Goal: Navigation & Orientation: Find specific page/section

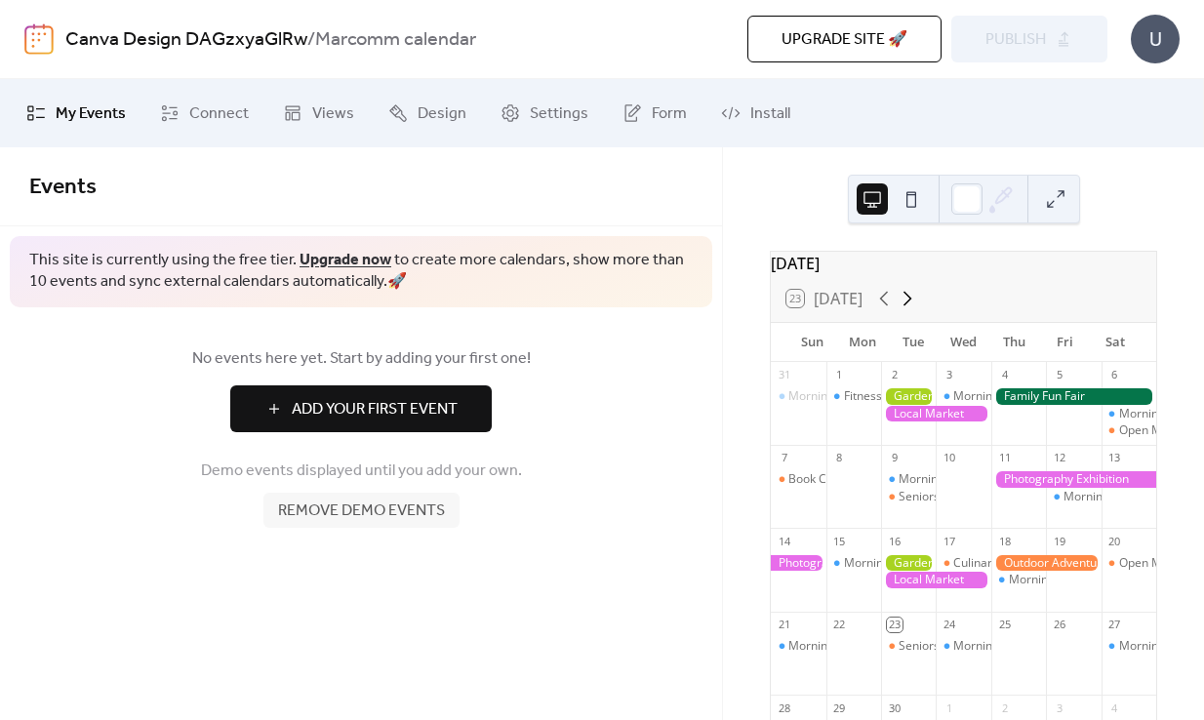
click at [910, 309] on icon at bounding box center [907, 298] width 23 height 23
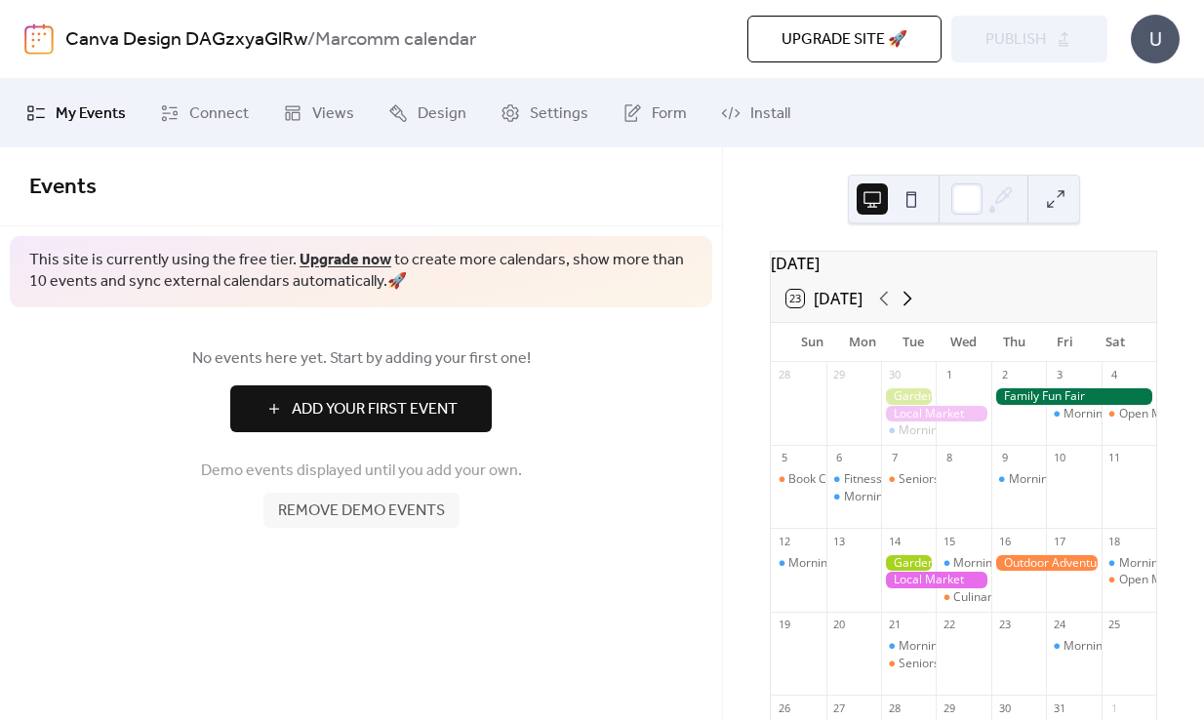
click at [910, 309] on icon at bounding box center [907, 298] width 23 height 23
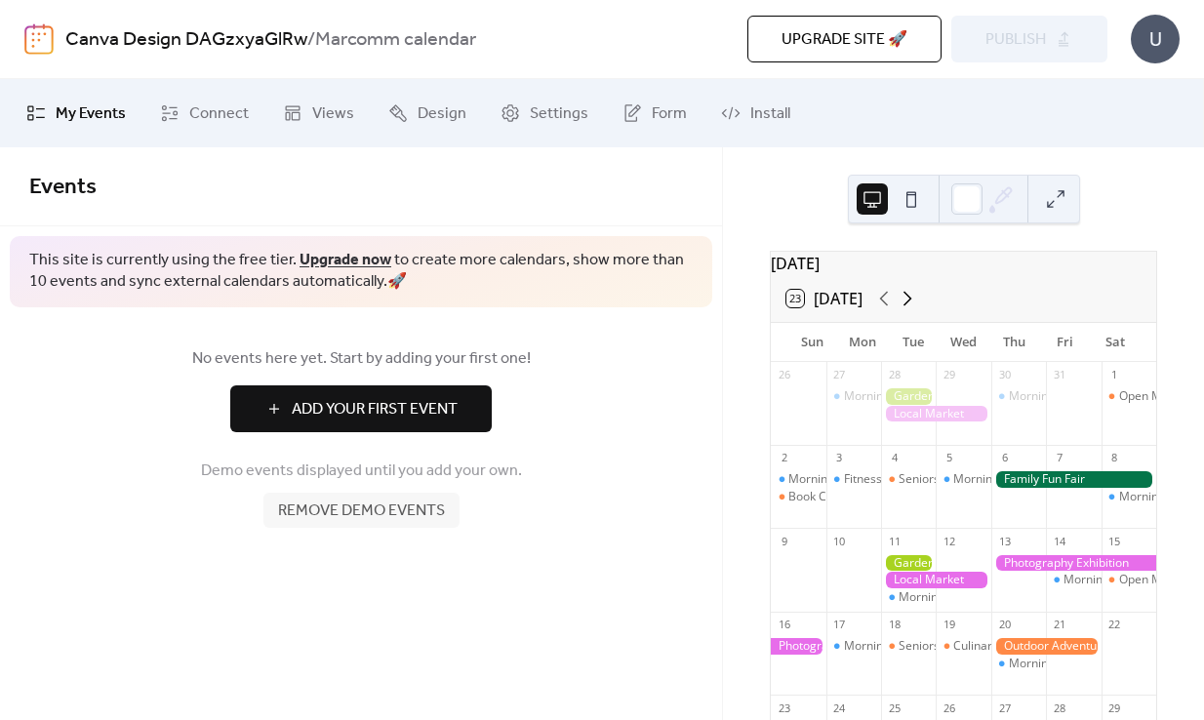
click at [910, 309] on icon at bounding box center [907, 298] width 23 height 23
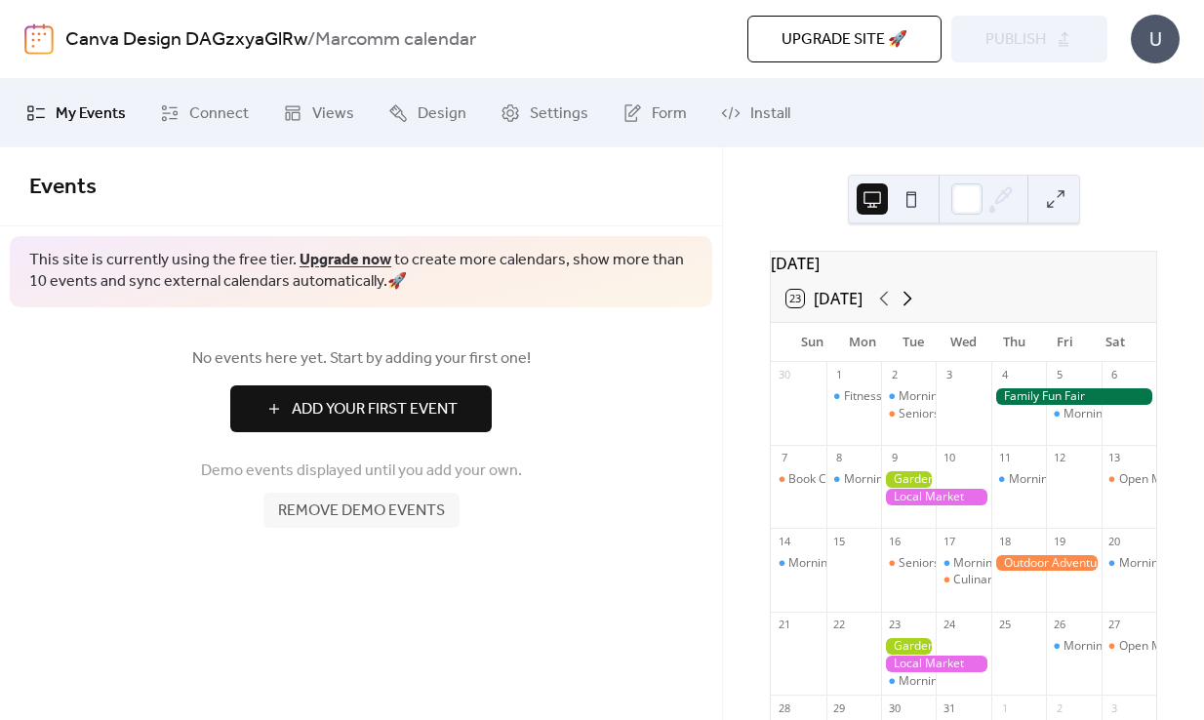
click at [910, 309] on icon at bounding box center [907, 298] width 23 height 23
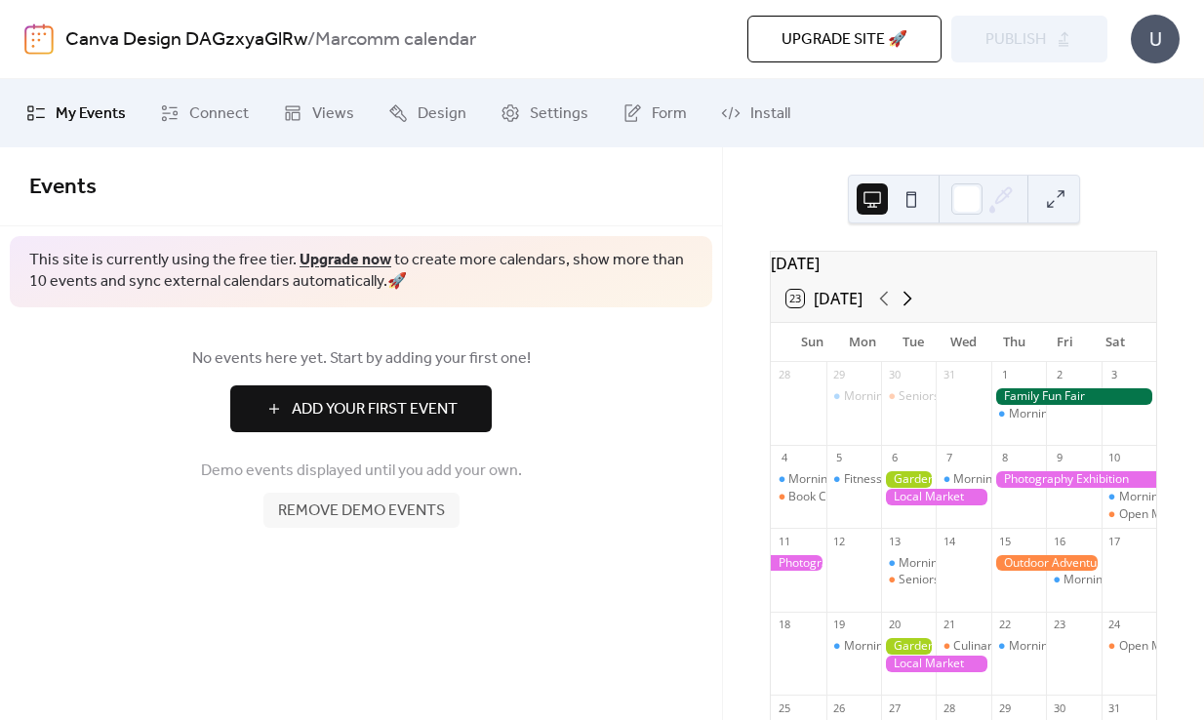
click at [910, 309] on icon at bounding box center [907, 298] width 23 height 23
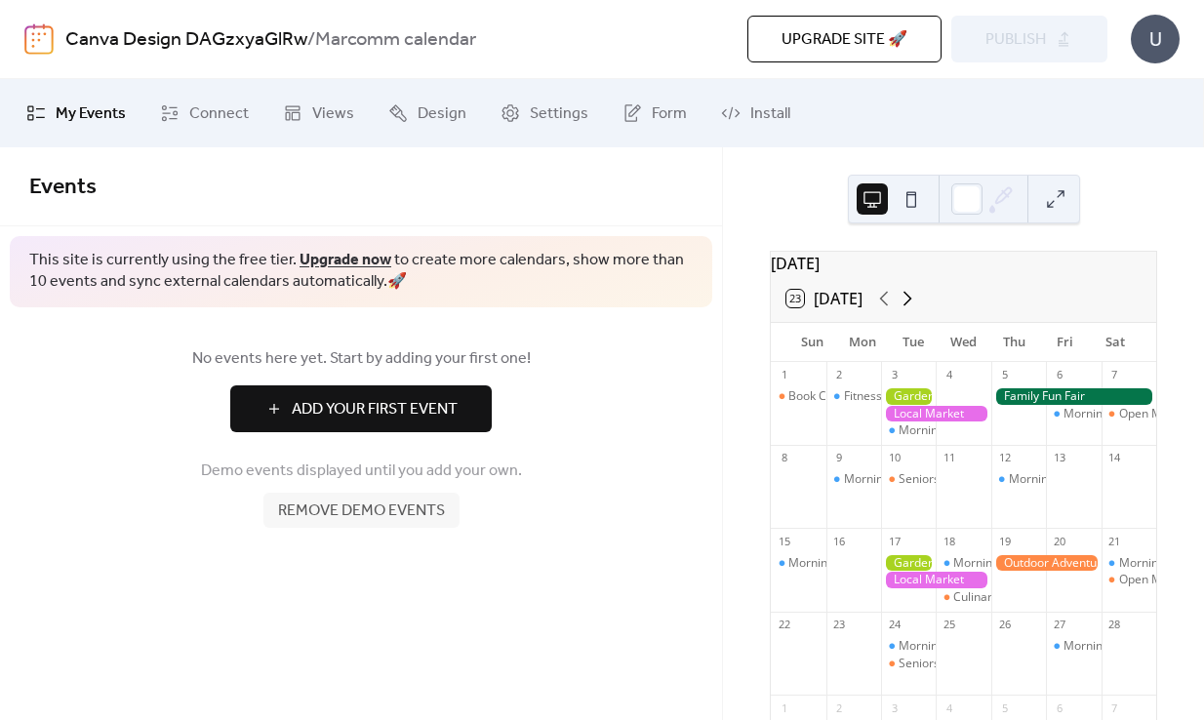
click at [910, 309] on icon at bounding box center [907, 298] width 23 height 23
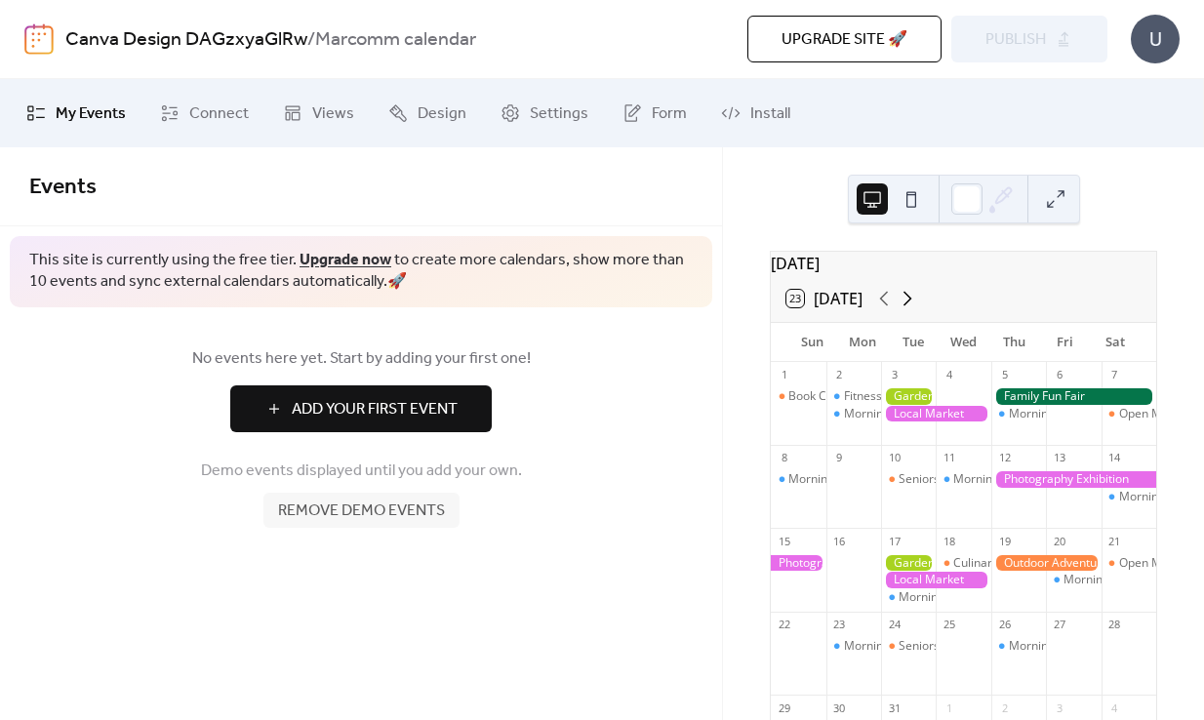
click at [910, 309] on icon at bounding box center [907, 298] width 23 height 23
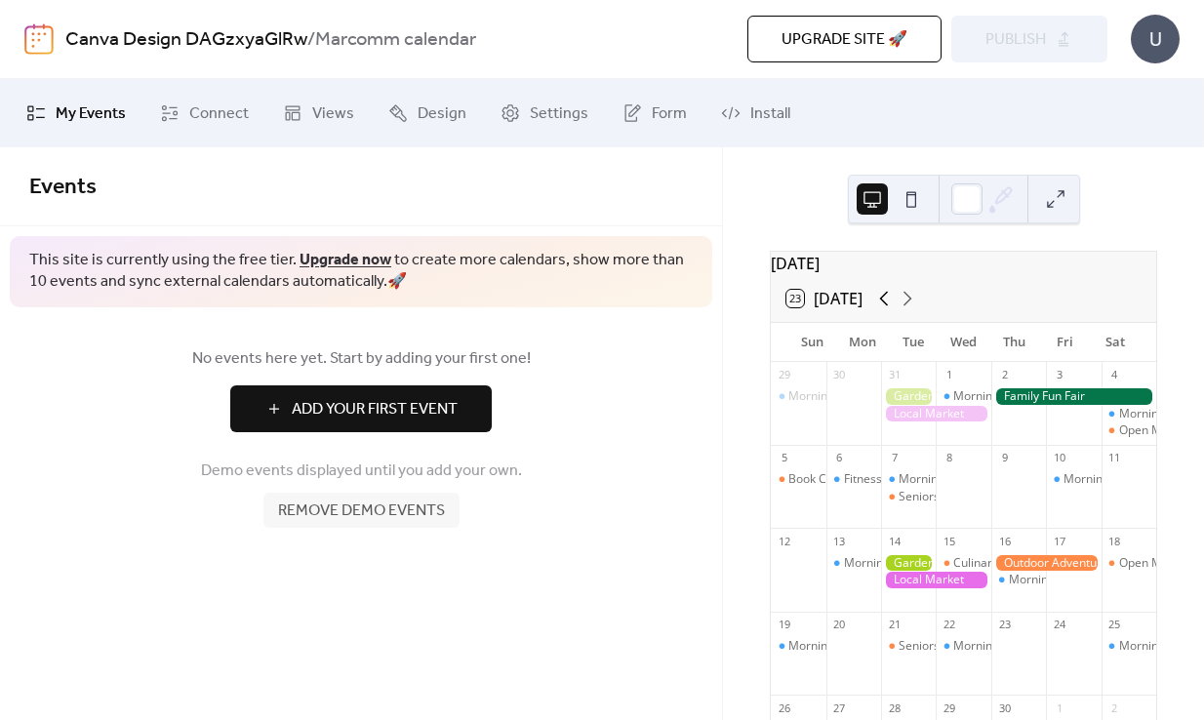
click at [884, 306] on icon at bounding box center [884, 299] width 9 height 15
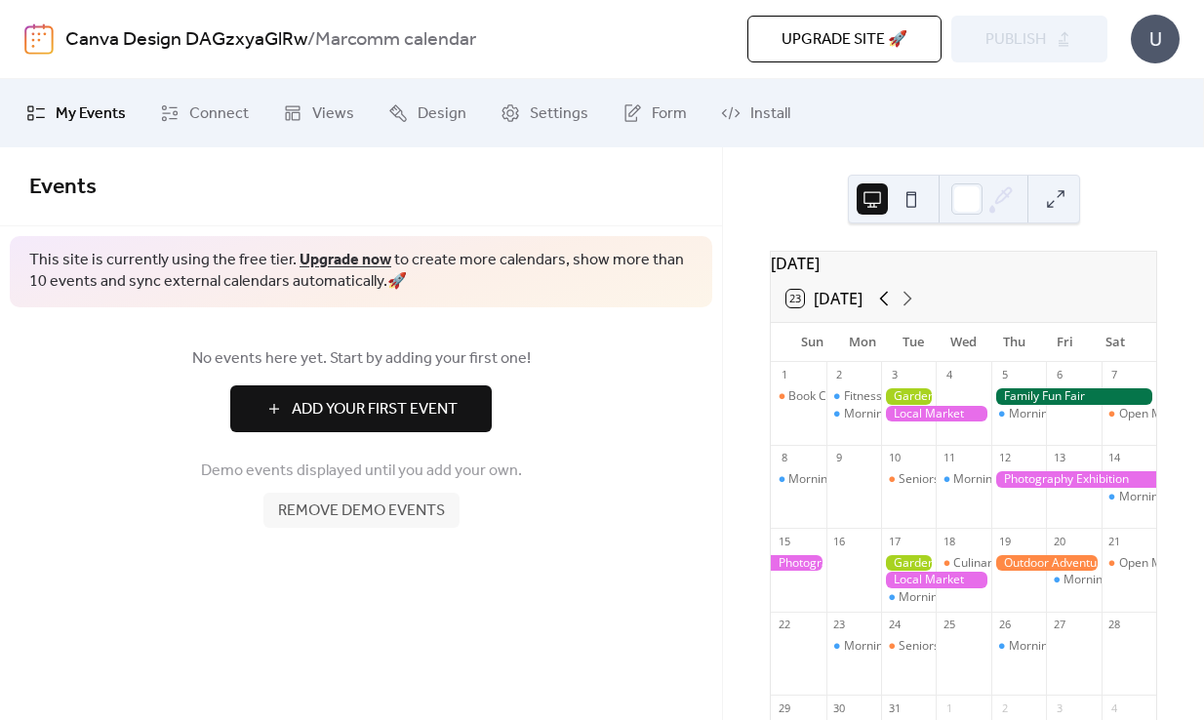
click at [884, 306] on icon at bounding box center [884, 299] width 9 height 15
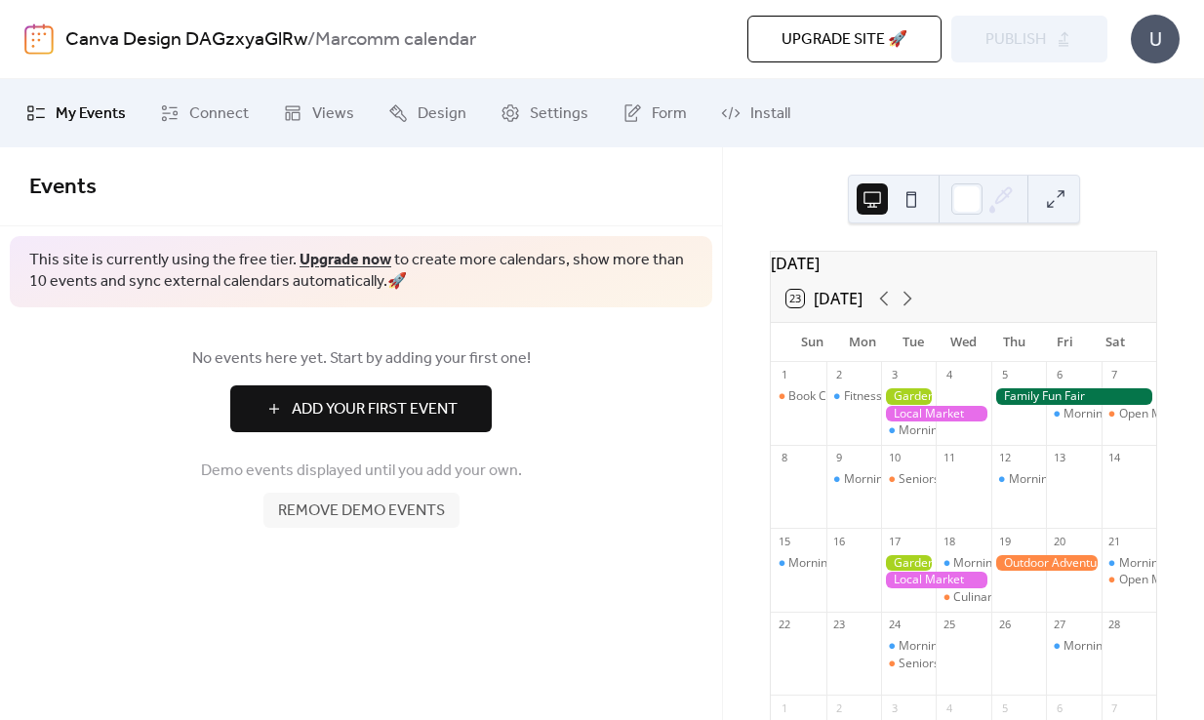
click at [87, 106] on span "My Events" at bounding box center [91, 113] width 70 height 23
